Goal: Information Seeking & Learning: Find specific fact

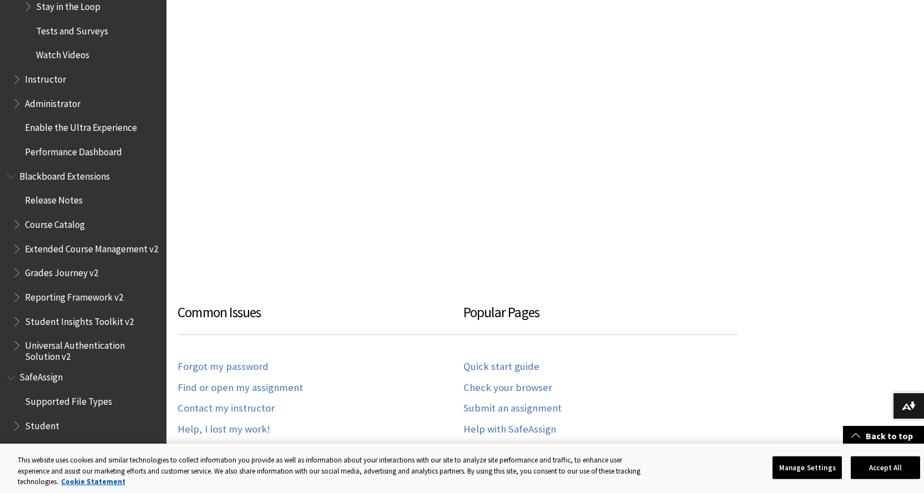
scroll to position [1638, 0]
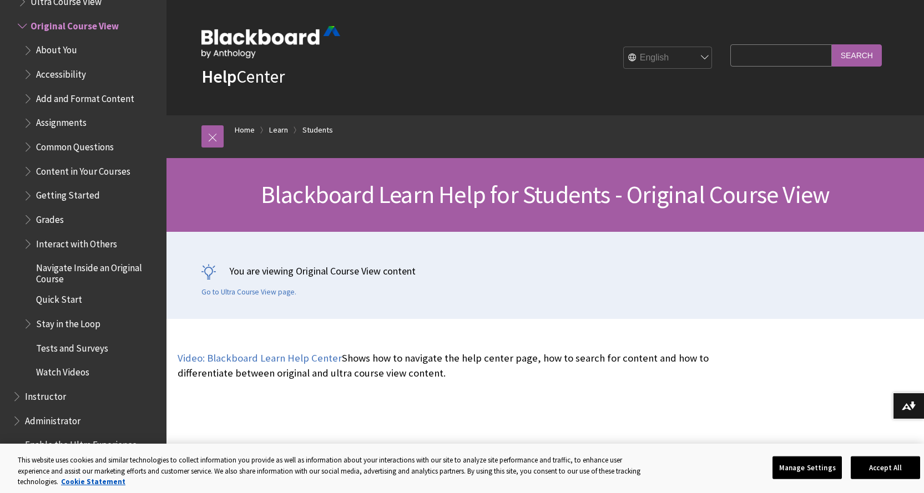
click at [737, 54] on input "Search Query" at bounding box center [780, 55] width 101 height 22
type input "uag library"
click at [861, 59] on input "Search" at bounding box center [857, 55] width 50 height 22
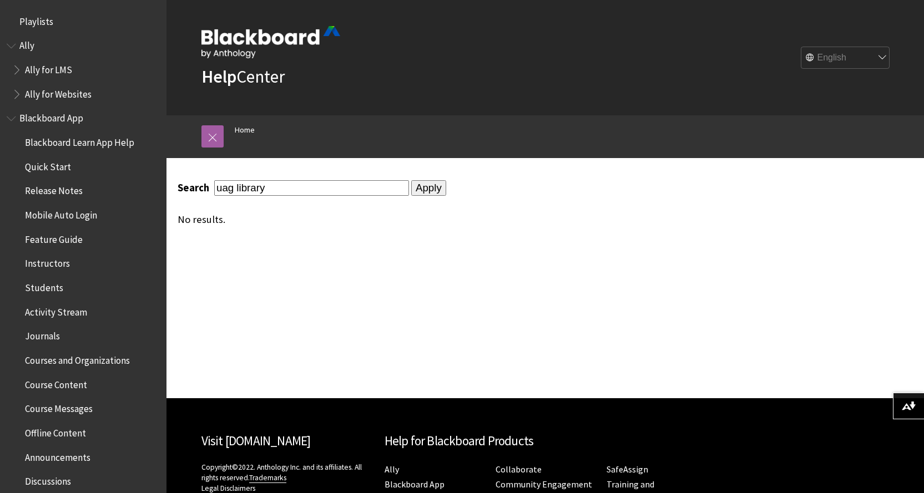
click at [235, 188] on input "uag library" at bounding box center [311, 187] width 195 height 15
type input "library"
click at [411, 183] on input "Apply" at bounding box center [428, 188] width 35 height 16
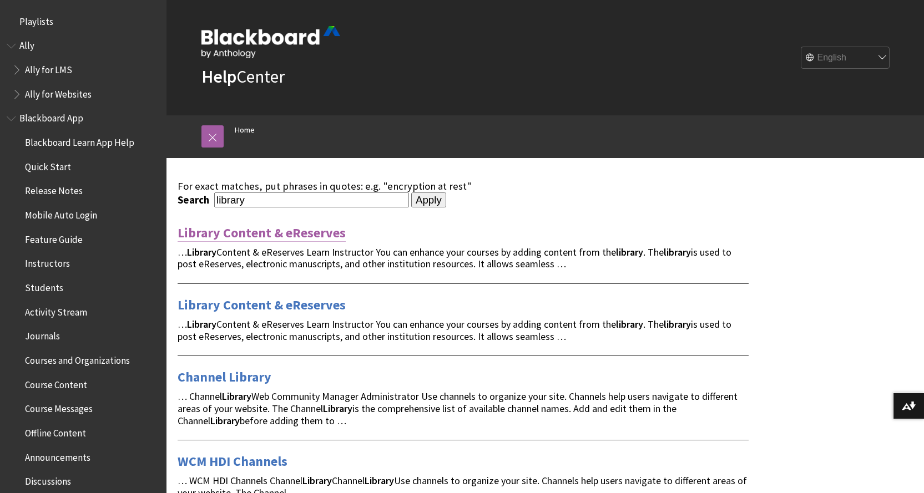
click at [245, 233] on link "Library Content & eReserves" at bounding box center [262, 233] width 168 height 18
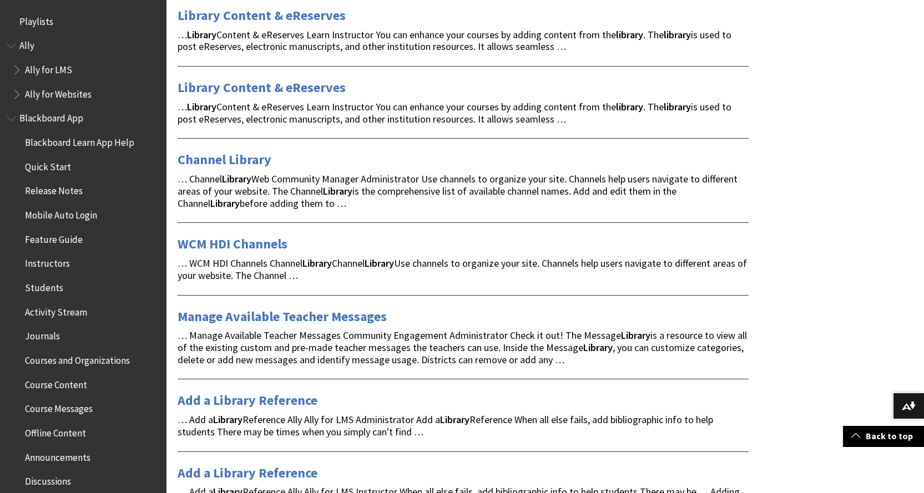
scroll to position [277, 0]
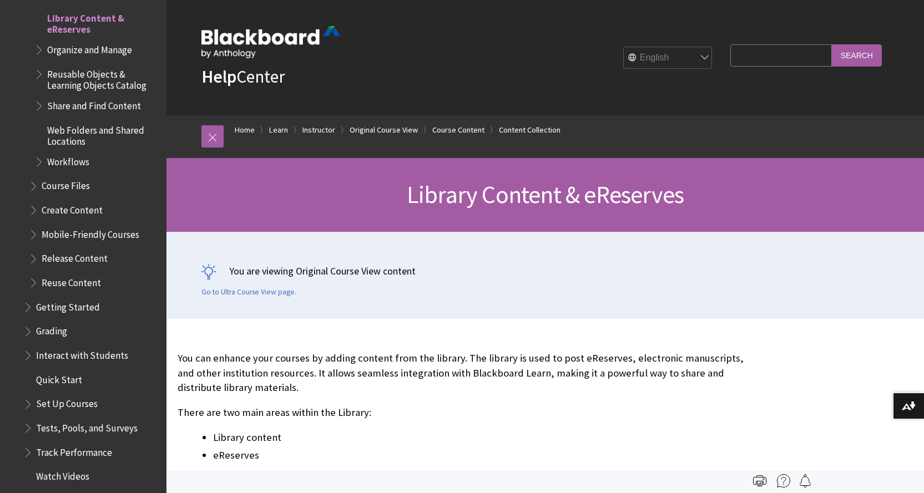
click at [767, 59] on input "Search Query" at bounding box center [780, 55] width 101 height 22
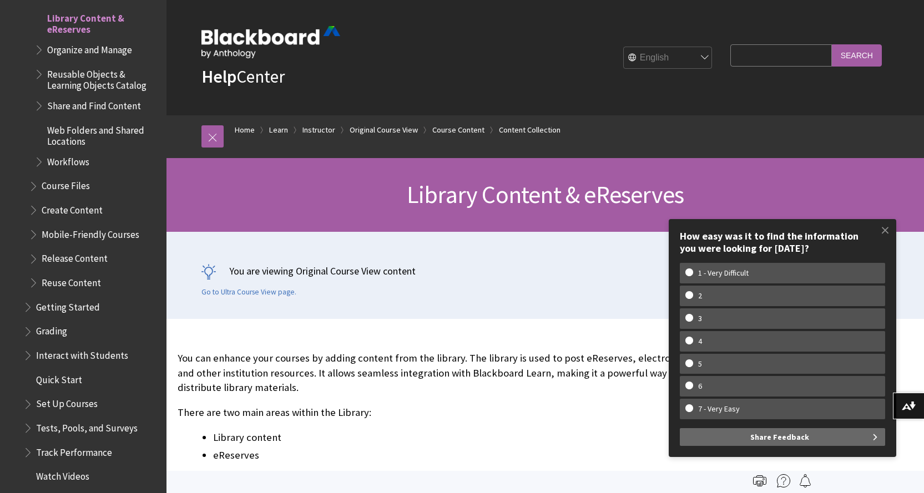
paste input "big data cybersecurity”,"
type input "big data cybersecurity”,"
click at [854, 57] on input "Search" at bounding box center [857, 55] width 50 height 22
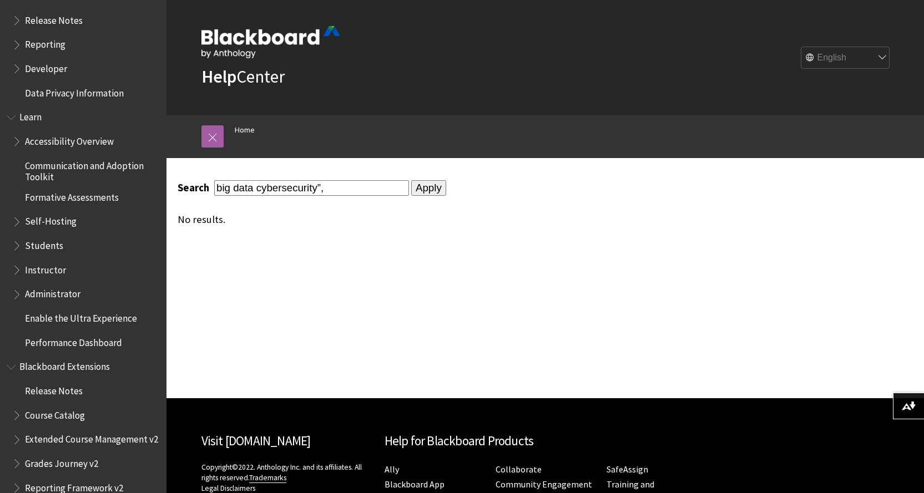
scroll to position [828, 0]
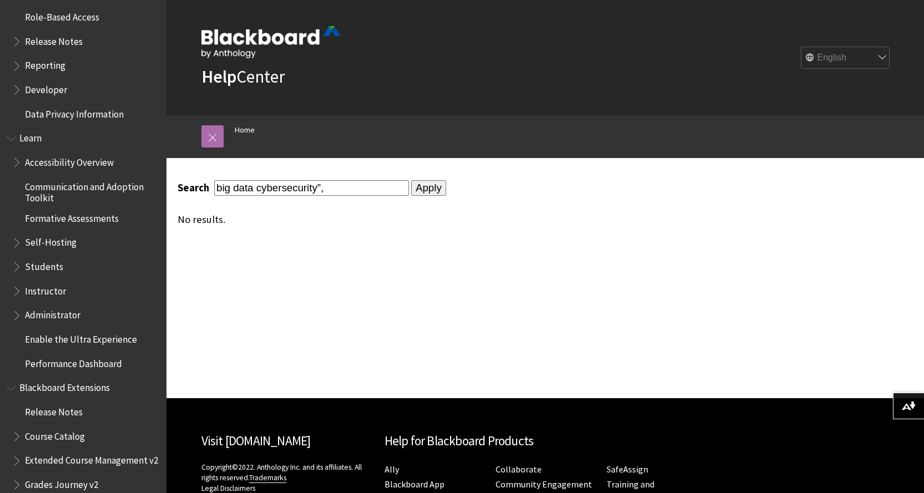
click at [211, 134] on link at bounding box center [212, 136] width 22 height 22
